Goal: Task Accomplishment & Management: Manage account settings

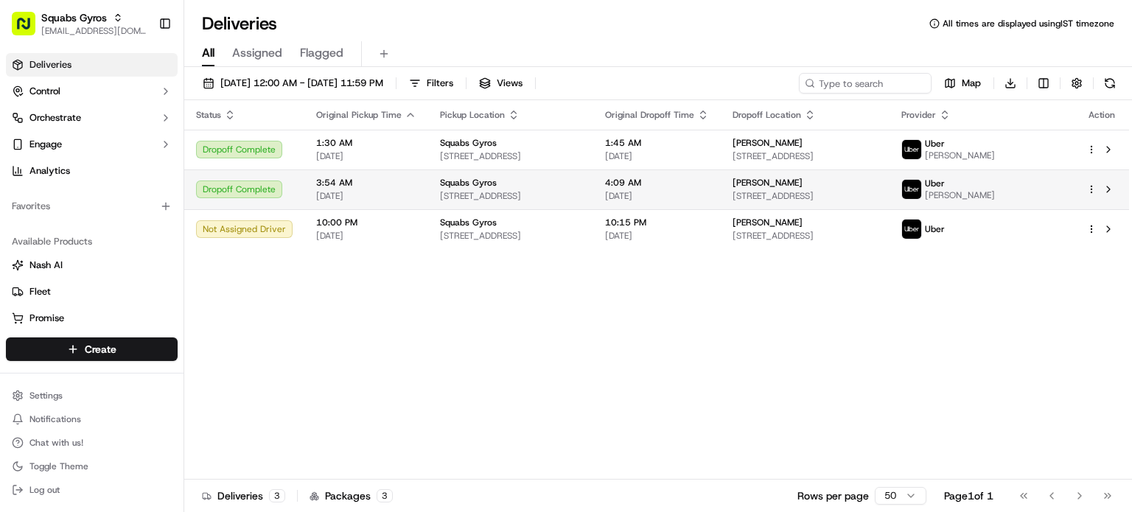
click at [1090, 198] on html "Squabs Gyros [EMAIL_ADDRESS][DOMAIN_NAME] Toggle Sidebar Deliveries Control Orc…" at bounding box center [566, 256] width 1132 height 512
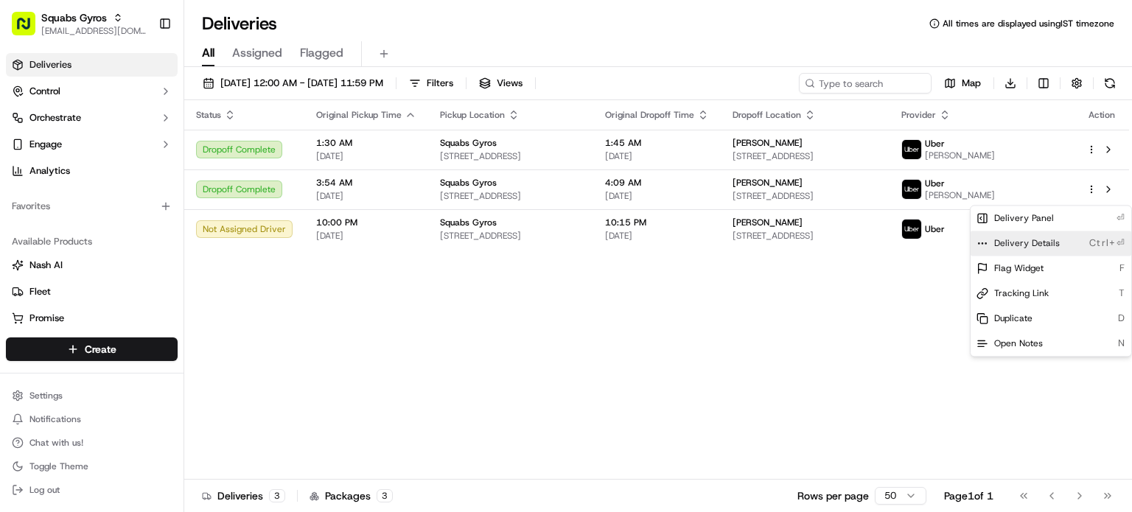
click at [1056, 239] on span "Delivery Details" at bounding box center [1027, 243] width 66 height 12
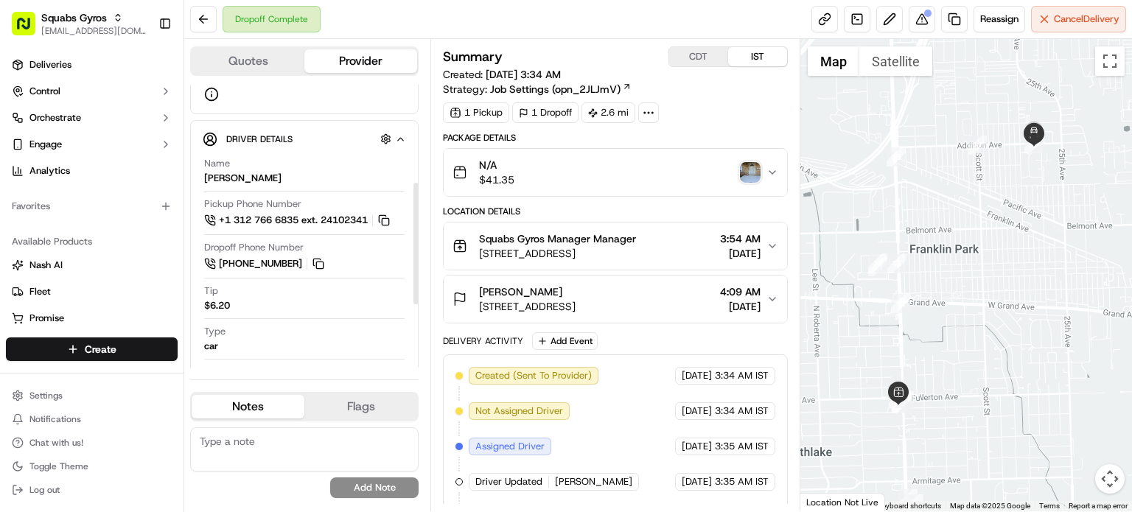
scroll to position [231, 0]
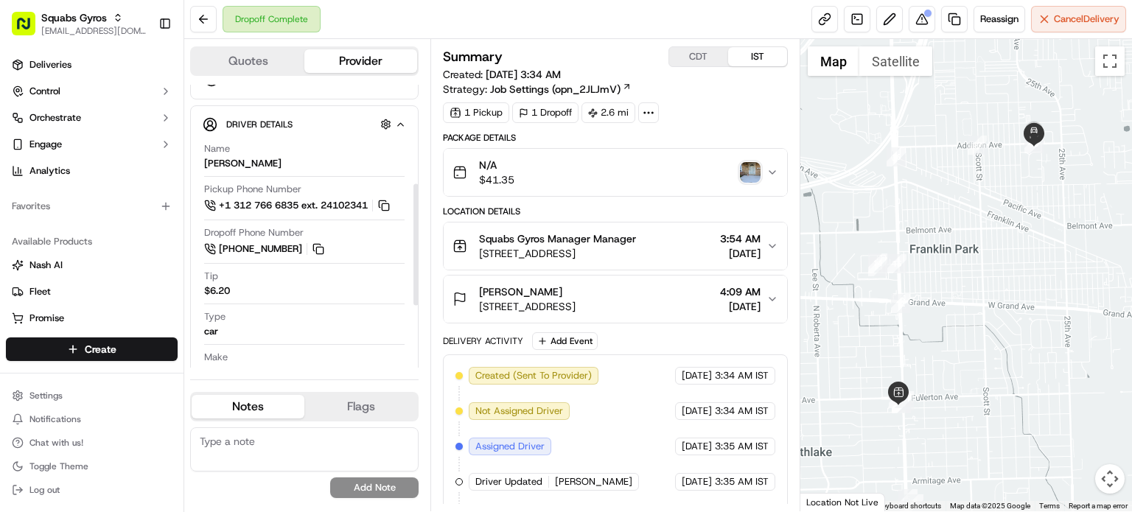
drag, startPoint x: 418, startPoint y: 240, endPoint x: 419, endPoint y: 276, distance: 36.2
click at [419, 276] on div at bounding box center [416, 245] width 5 height 122
click at [923, 23] on button at bounding box center [922, 19] width 27 height 27
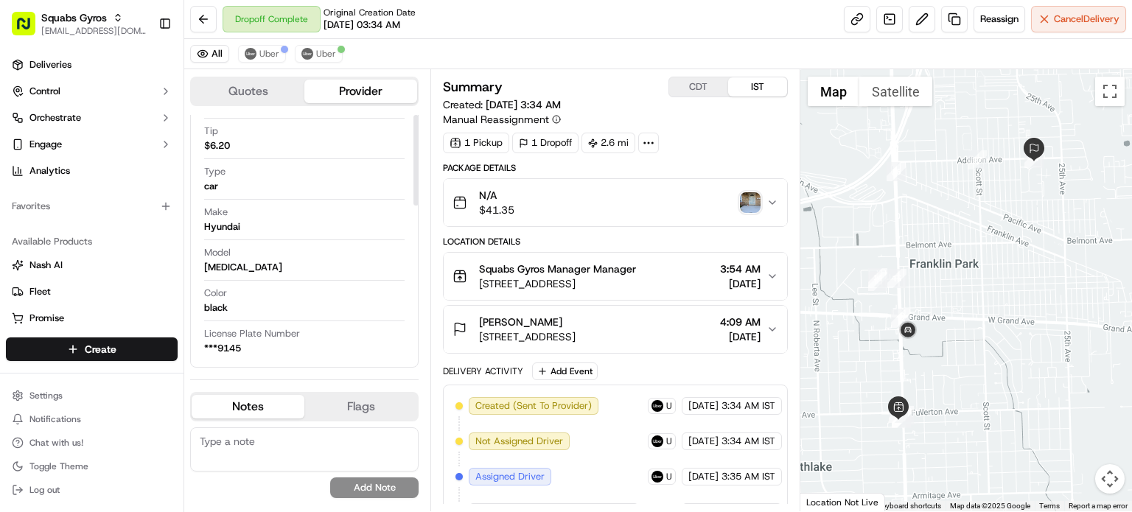
scroll to position [0, 0]
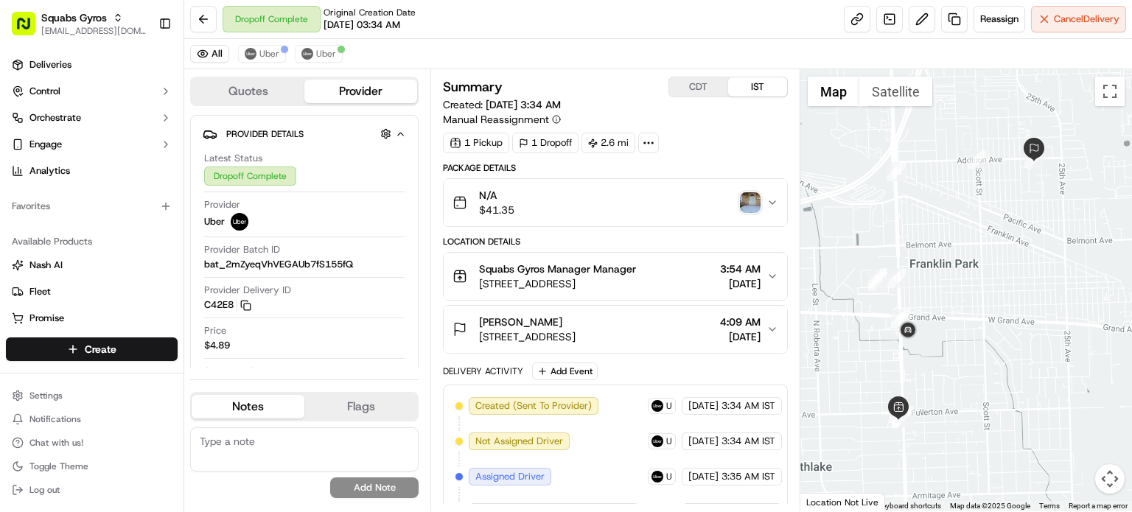
click at [655, 20] on div "Dropoff Complete Original Creation Date 09/16/2025 03:34 AM Reassign Cancel Del…" at bounding box center [658, 19] width 948 height 39
click at [205, 22] on button at bounding box center [203, 19] width 27 height 27
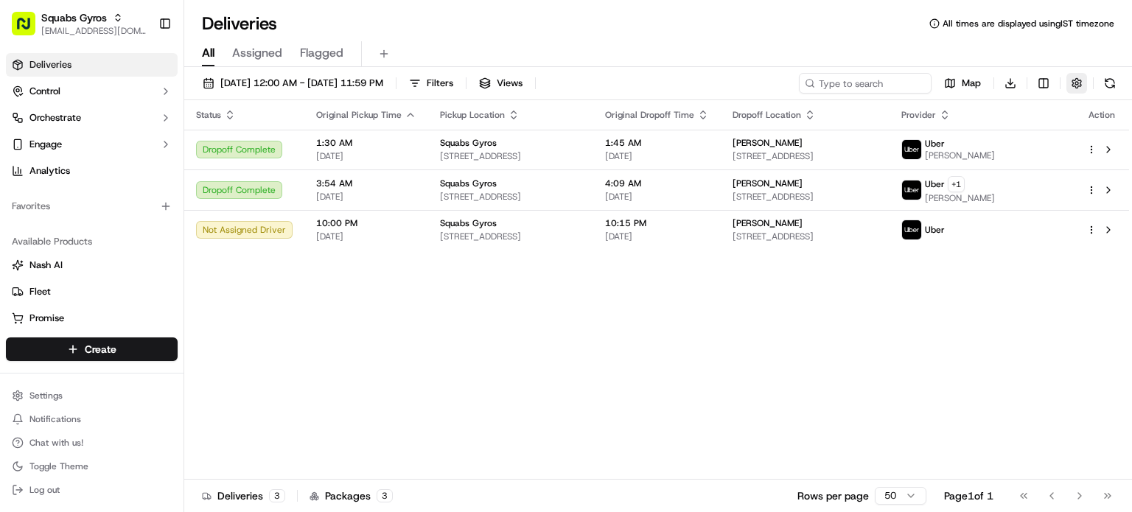
click at [1073, 82] on button "button" at bounding box center [1077, 83] width 21 height 21
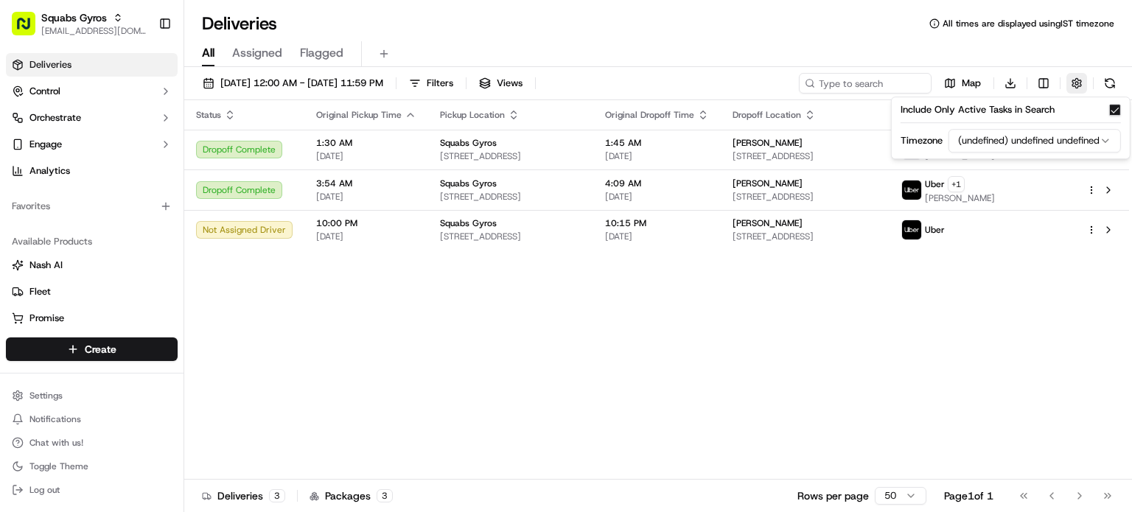
click at [1073, 82] on button "button" at bounding box center [1077, 83] width 21 height 21
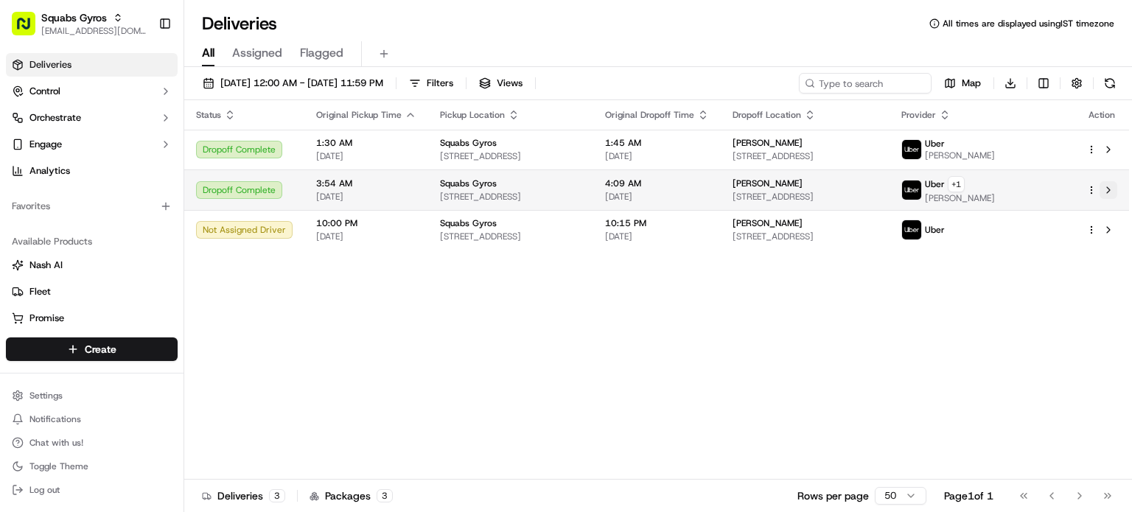
click at [1110, 188] on button at bounding box center [1109, 190] width 18 height 18
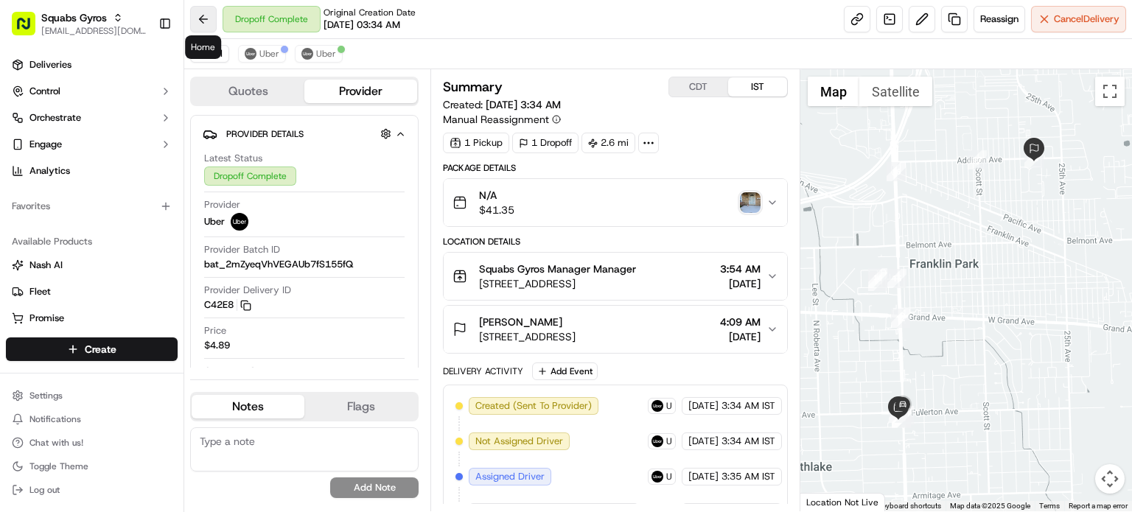
click at [203, 22] on button at bounding box center [203, 19] width 27 height 27
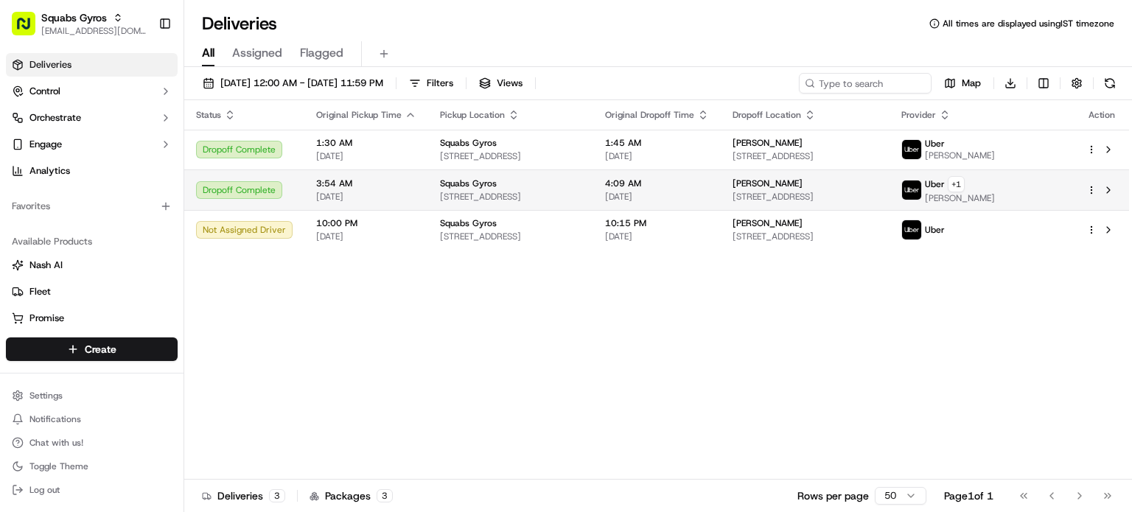
click at [1092, 188] on html "Squabs Gyros support@ordering360.com Toggle Sidebar Deliveries Control Orchestr…" at bounding box center [566, 256] width 1132 height 512
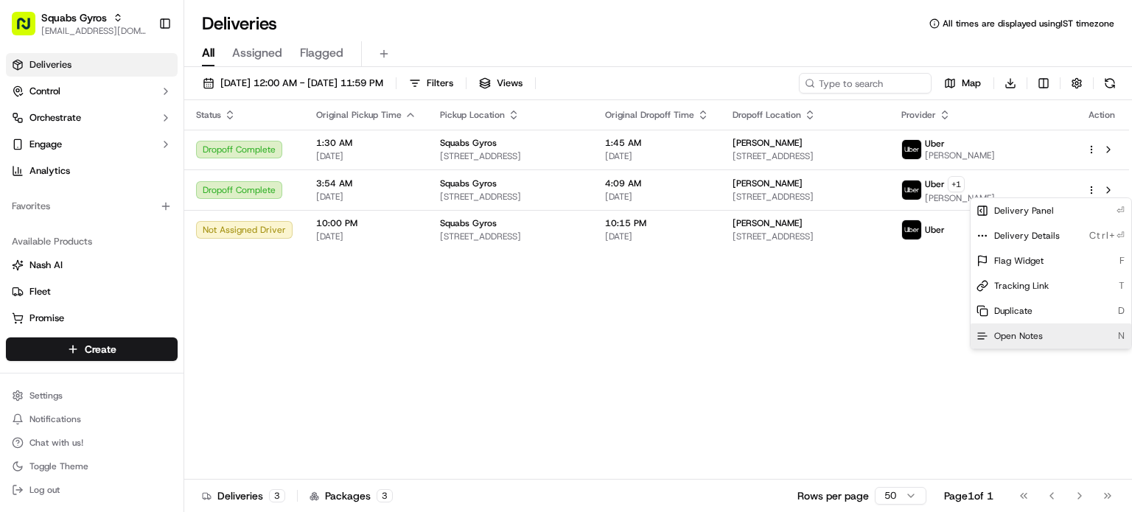
click at [1019, 338] on span "Open Notes" at bounding box center [1018, 336] width 49 height 12
click at [521, 354] on div "Status Original Pickup Time Pickup Location Original Dropoff Time Dropoff Locat…" at bounding box center [656, 290] width 945 height 380
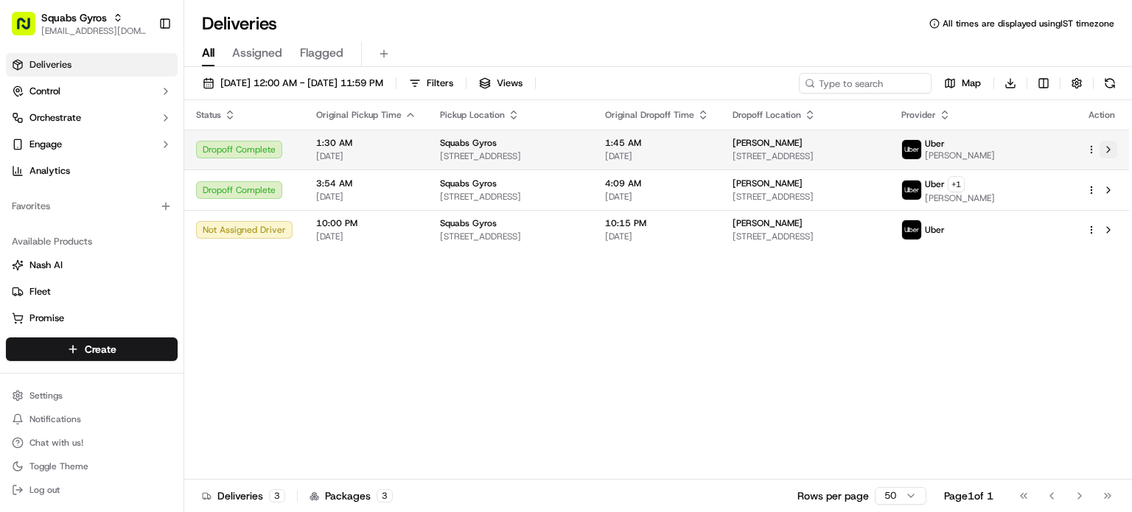
click at [1111, 149] on button at bounding box center [1109, 150] width 18 height 18
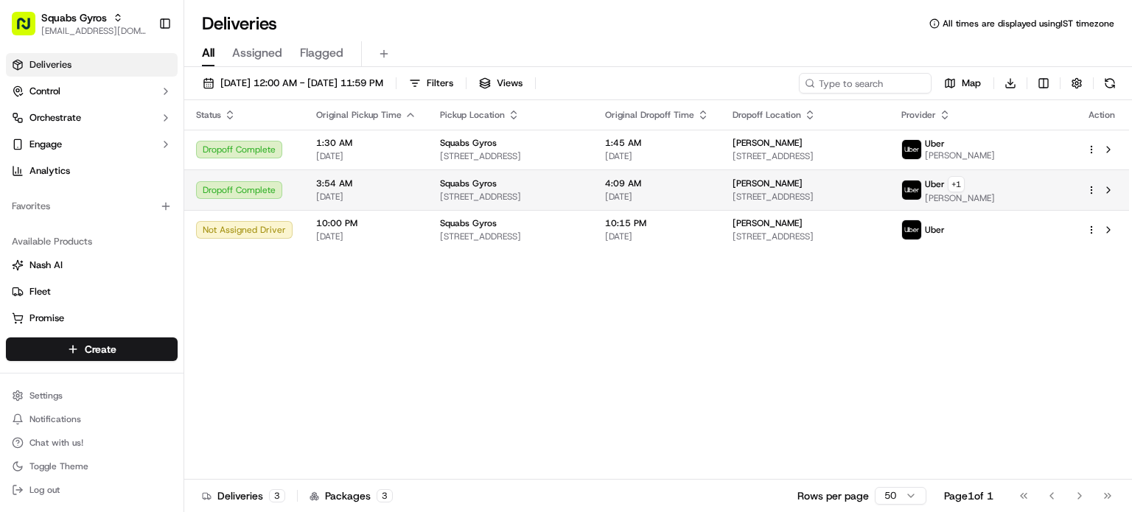
click at [1094, 186] on html "Squabs Gyros support@ordering360.com Toggle Sidebar Deliveries Control Orchestr…" at bounding box center [566, 256] width 1132 height 512
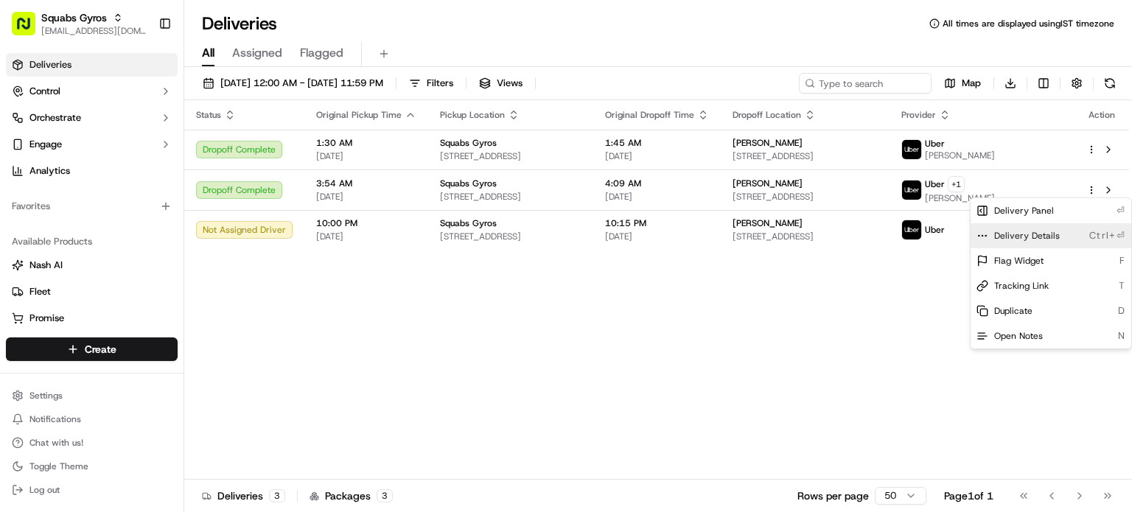
click at [1062, 232] on div "Delivery Details Ctrl+⏎" at bounding box center [1051, 235] width 161 height 25
click at [804, 379] on html "Squabs Gyros support@ordering360.com Toggle Sidebar Deliveries Control Orchestr…" at bounding box center [566, 256] width 1132 height 512
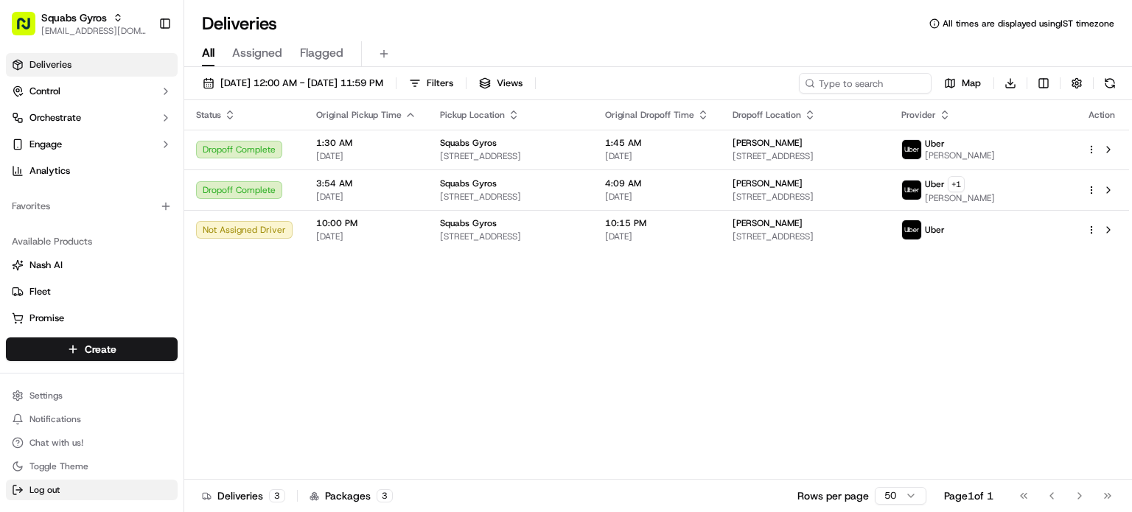
click at [52, 492] on span "Log out" at bounding box center [44, 490] width 30 height 12
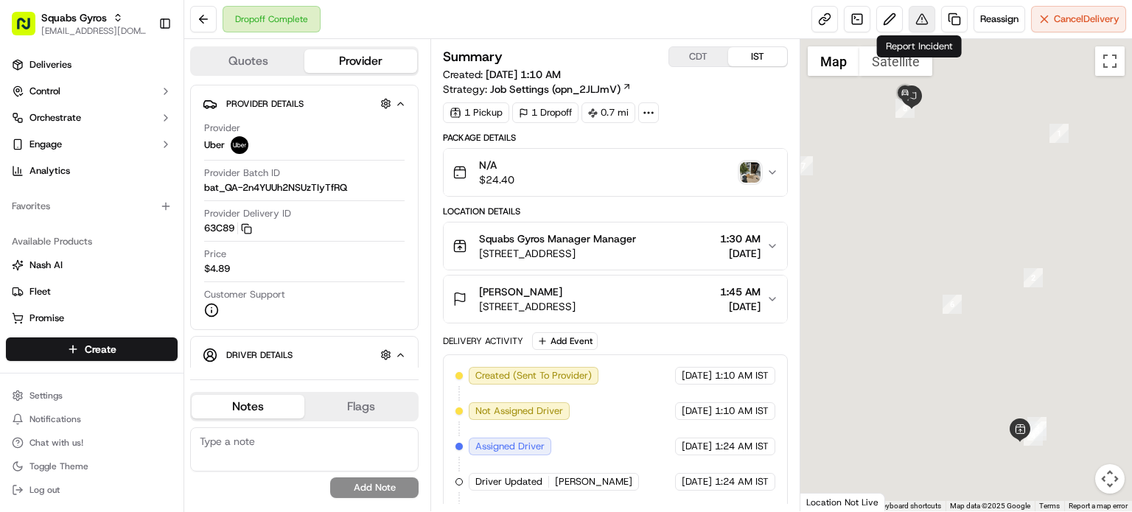
click at [921, 26] on button at bounding box center [922, 19] width 27 height 27
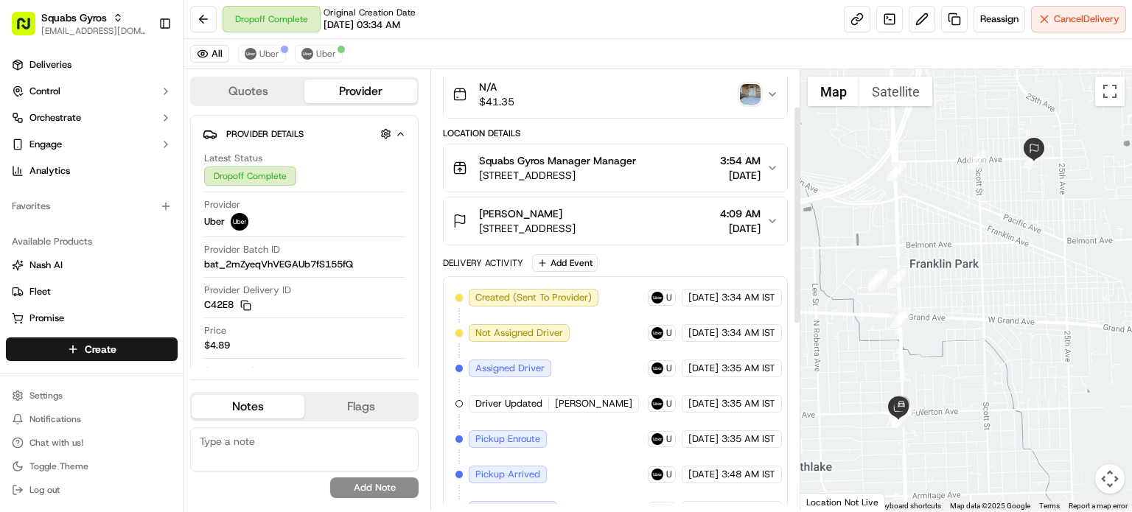
scroll to position [447, 0]
